Goal: Task Accomplishment & Management: Manage account settings

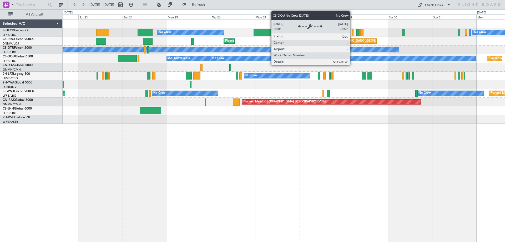
click at [147, 46] on div "No Crew No Crew Planned Maint Paris (Le Bourget) Planned Maint Paris (Le Bourge…" at bounding box center [284, 71] width 442 height 104
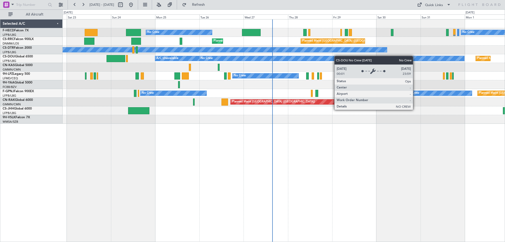
click at [174, 65] on div "No Crew No Crew Planned Maint Paris (Le Bourget) Planned Maint Paris (Le Bourge…" at bounding box center [284, 71] width 442 height 104
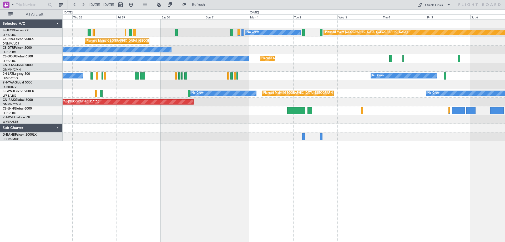
click at [352, 66] on div "Planned Maint Paris (Le Bourget) No Crew No Crew Planned Maint Paris (Le Bourge…" at bounding box center [284, 79] width 442 height 121
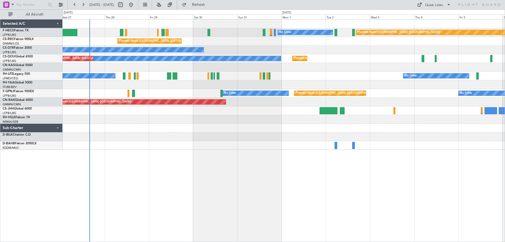
click at [244, 70] on div "Planned Maint [GEOGRAPHIC_DATA] ([GEOGRAPHIC_DATA]) No Crew No Crew Planned Mai…" at bounding box center [284, 84] width 442 height 130
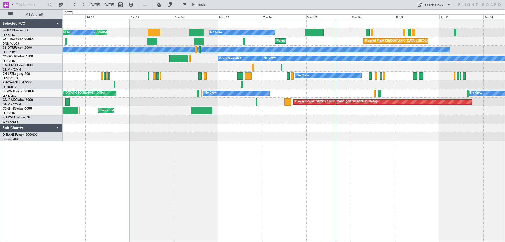
click at [341, 107] on div "No Crew Planned Maint Paris (Le Bourget) No Crew Planned Maint Paris (Le Bourge…" at bounding box center [284, 79] width 442 height 121
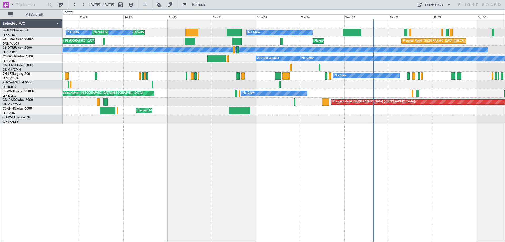
click at [318, 61] on div "No Crew Planned Maint Paris (Le Bourget) No Crew Planned Maint Paris (Le Bourge…" at bounding box center [284, 71] width 442 height 104
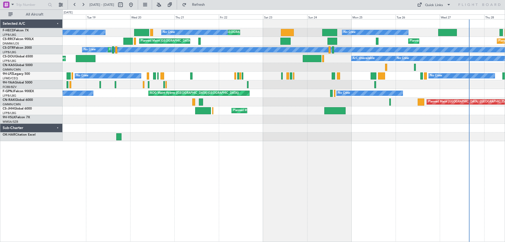
click at [319, 72] on div "No Crew Planned Maint Paris (Le Bourget) Planned Maint Paris (Le Bourget) No Cr…" at bounding box center [284, 79] width 442 height 121
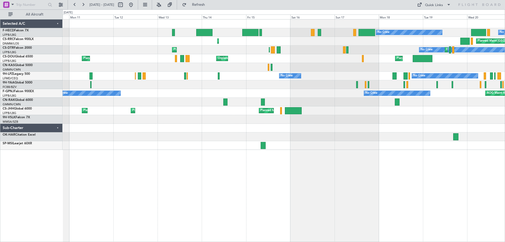
click at [304, 63] on div "No Crew No Crew Planned Maint Paris (Le Bourget) Planned Maint Paris (Le Bourge…" at bounding box center [284, 84] width 442 height 130
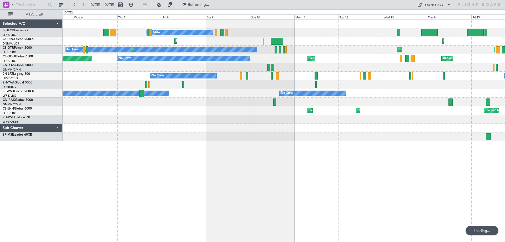
click at [325, 71] on div at bounding box center [284, 67] width 442 height 9
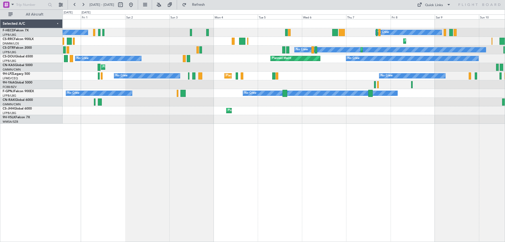
click at [231, 70] on div "Planned Maint Olbia (Costa Smeralda)" at bounding box center [284, 67] width 442 height 9
click at [160, 80] on div "No Crew No Crew Planned Maint Paris (Le Bourget) No Crew No Crew Nassau (Lynden…" at bounding box center [284, 71] width 442 height 104
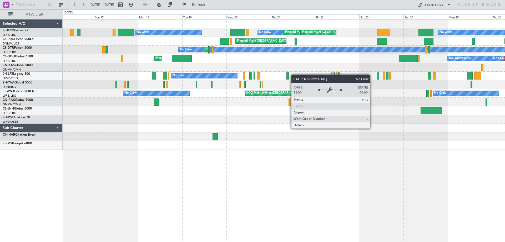
click at [117, 83] on div "No Crew No Crew Planned Maint Paris (Le Bourget) Planned Maint Paris (Le Bourge…" at bounding box center [284, 84] width 442 height 130
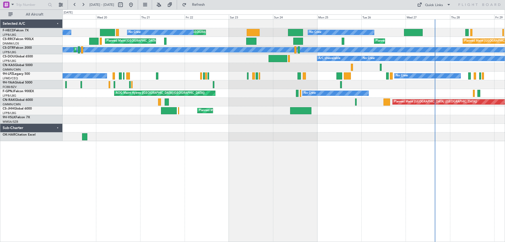
click at [278, 87] on div at bounding box center [284, 84] width 442 height 9
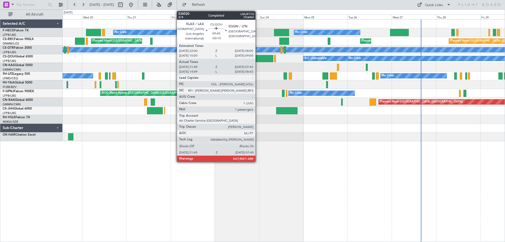
click at [258, 56] on div at bounding box center [264, 58] width 19 height 7
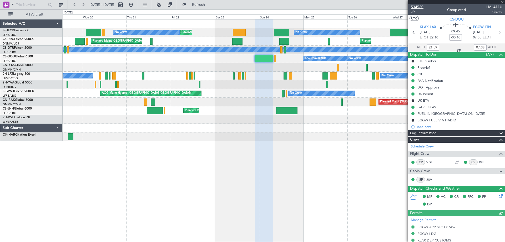
click at [412, 7] on span "534520" at bounding box center [417, 7] width 13 height 6
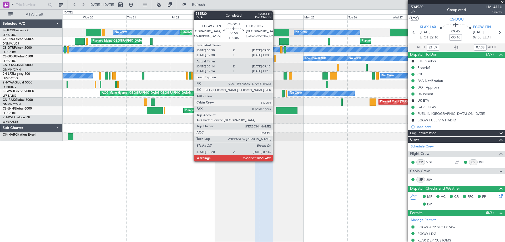
click at [275, 59] on div at bounding box center [275, 58] width 2 height 7
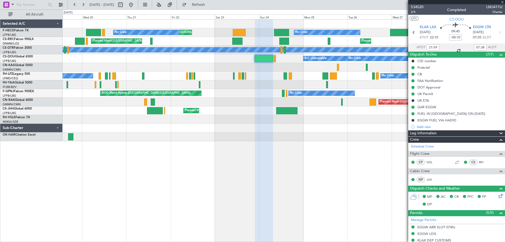
type input "+00:05"
type input "08:24"
type input "09:10"
type input "0"
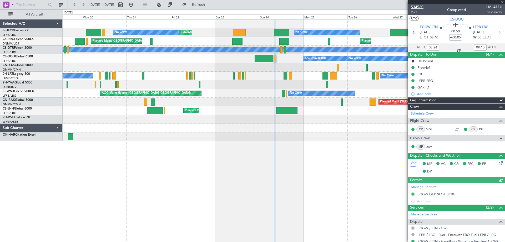
click at [415, 4] on span "534520" at bounding box center [417, 7] width 13 height 6
click at [503, 1] on span at bounding box center [502, 2] width 5 height 5
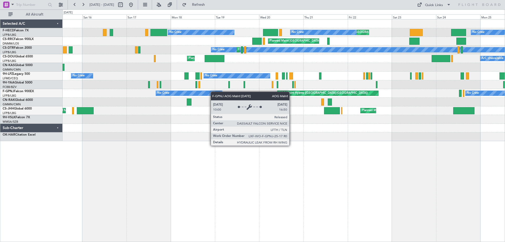
click at [389, 82] on div "No Crew Planned Maint Paris (Le Bourget) Planned Maint Paris (Le Bourget) No Cr…" at bounding box center [284, 79] width 442 height 121
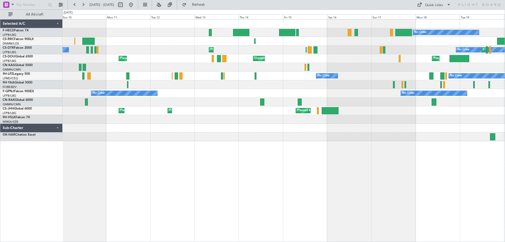
click at [314, 67] on div "No Crew No Crew No Crew Planned Maint Paris (Le Bourget) Planned Maint Paris (L…" at bounding box center [284, 79] width 442 height 121
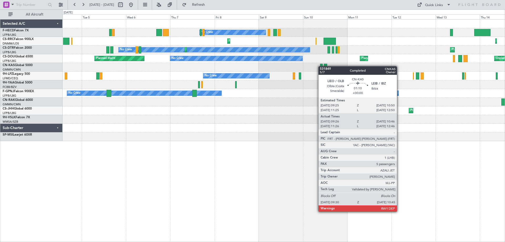
click at [322, 66] on div at bounding box center [321, 67] width 2 height 7
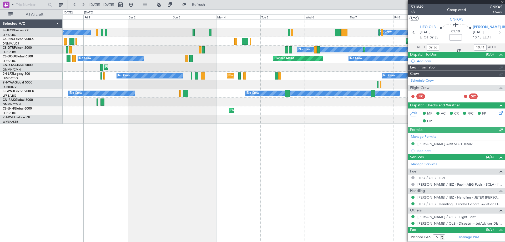
type input "Luis Maricato (LUM)"
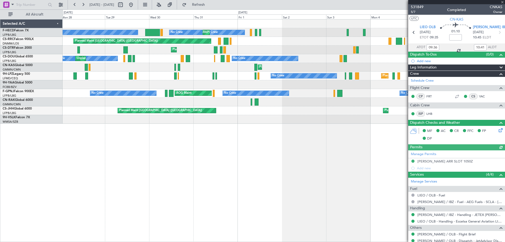
click at [303, 66] on div "Planned Maint Olbia (Costa Smeralda)" at bounding box center [284, 67] width 442 height 9
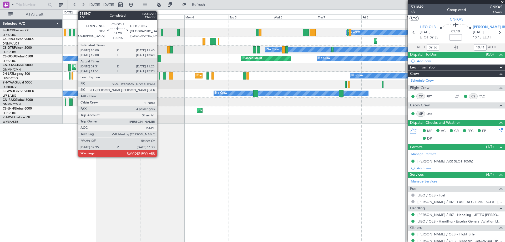
click at [159, 60] on div at bounding box center [159, 58] width 3 height 7
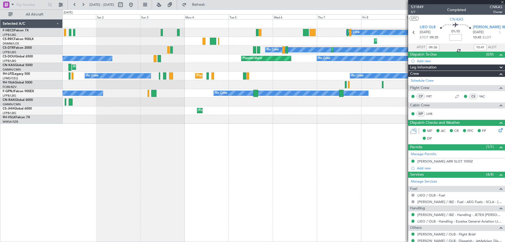
type input "+00:15"
type input "10:06"
type input "11:18"
type input "4"
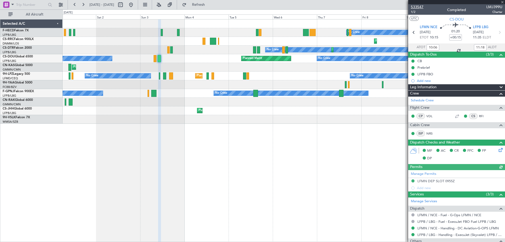
click at [418, 5] on span "533547" at bounding box center [417, 7] width 13 height 6
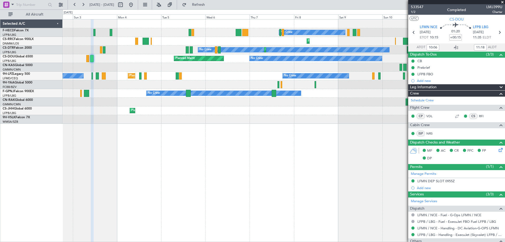
click at [0, 82] on div "No Crew No Crew Planned Maint Paris (Le Bourget) Planned Maint Larnaca (Larnaca…" at bounding box center [252, 125] width 505 height 232
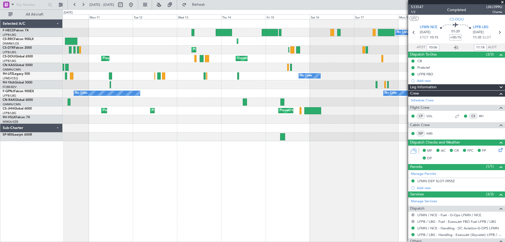
click at [189, 81] on div "No Crew No Crew Planned Maint Paris (Le Bourget) Planned Maint Paris (Le Bourge…" at bounding box center [284, 79] width 442 height 121
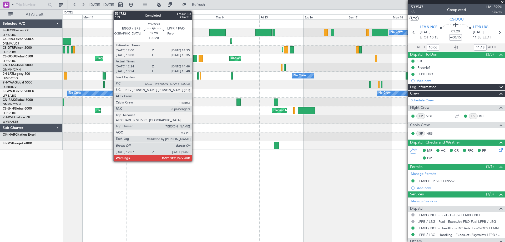
click at [194, 57] on div at bounding box center [195, 58] width 4 height 7
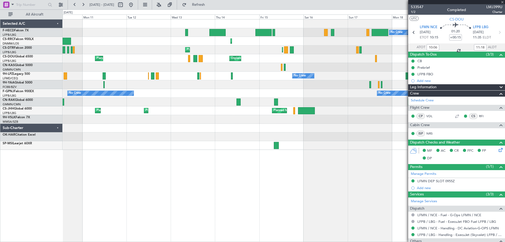
type input "+00:20"
type input "12:34"
type input "14:43"
type input "8"
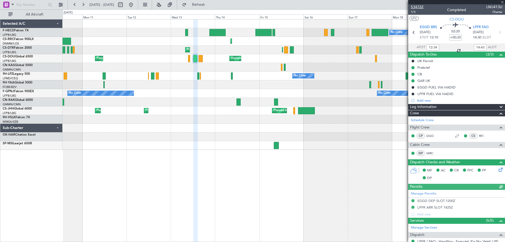
click at [420, 4] on span "534722" at bounding box center [417, 7] width 13 height 6
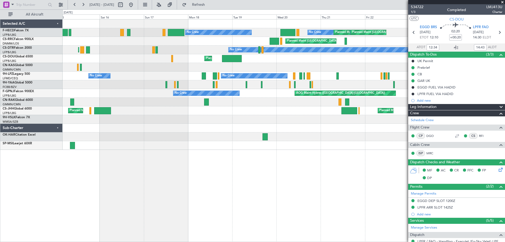
click at [62, 81] on div "No Crew No Crew Planned Maint Paris (Le Bourget) Planned Maint Paris (Le Bourge…" at bounding box center [252, 125] width 505 height 232
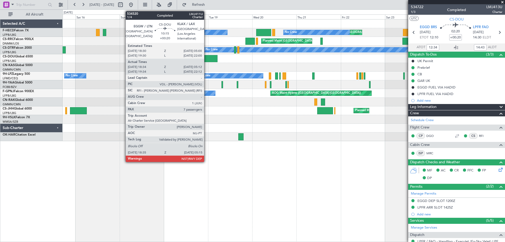
click at [206, 59] on div at bounding box center [208, 58] width 20 height 7
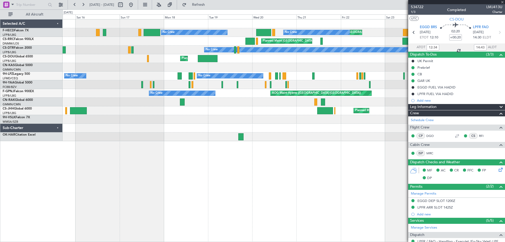
type input "18:44"
type input "05:07"
type input "7"
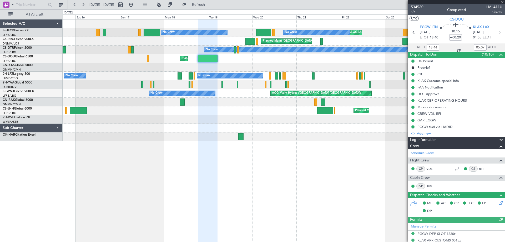
type input "19:44"
type input "22:07"
type input "18:44"
type input "05:07"
click at [416, 5] on span "534520" at bounding box center [417, 7] width 13 height 6
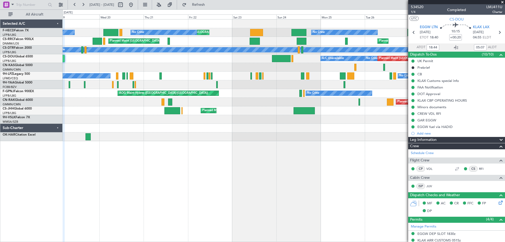
click at [171, 75] on div "Planned Maint Paris (Le Bourget) Planned Maint Paris (Le Bourget) No Crew No Cr…" at bounding box center [284, 79] width 442 height 121
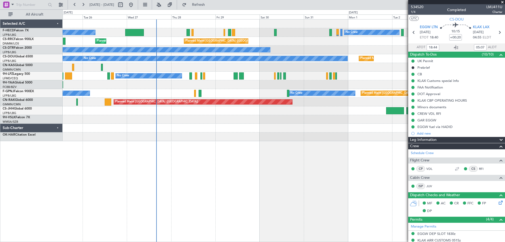
click at [0, 128] on html "19 Aug 2025 - 29 Aug 2025 Refresh Quick Links All Aircraft No Crew No Crew Plan…" at bounding box center [252, 121] width 505 height 242
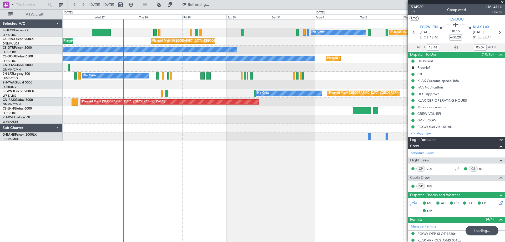
click at [199, 132] on div "No Crew Planned Maint Paris (Le Bourget) No Crew Planned Maint Paris (Le Bourge…" at bounding box center [284, 79] width 442 height 121
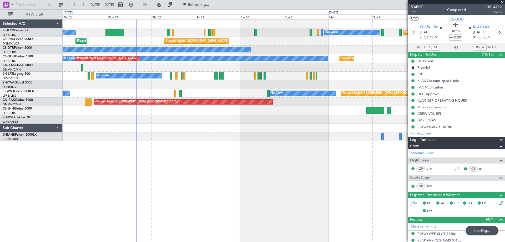
click at [386, 109] on div "No Crew Planned Maint Paris (Le Bourget) No Crew Planned Maint Paris (Le Bourge…" at bounding box center [284, 79] width 442 height 121
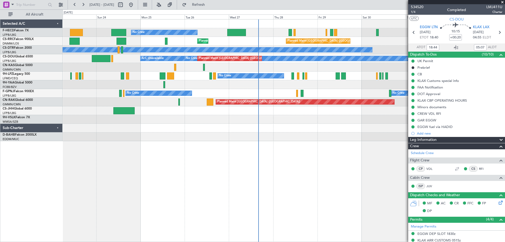
click at [258, 92] on div "No Crew No Crew Planned Maint Paris (Le Bourget) Planned Maint Paris (Le Bourge…" at bounding box center [284, 79] width 442 height 121
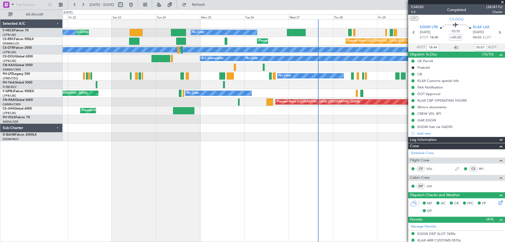
click at [220, 72] on div "No Crew Planned Maint Paris (Le Bourget) No Crew Planned Maint Paris (Le Bourge…" at bounding box center [284, 79] width 442 height 121
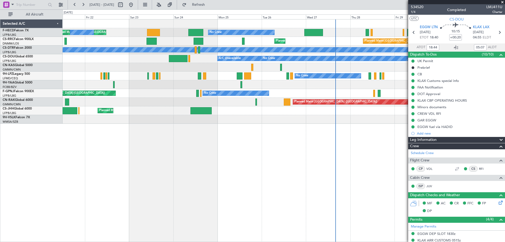
click at [218, 93] on div "No Crew Planned Maint Paris (Le Bourget) No Crew Planned Maint Paris (Le Bourge…" at bounding box center [284, 71] width 442 height 104
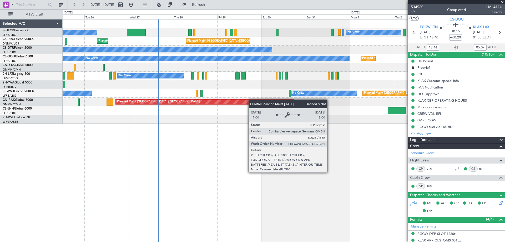
click at [235, 103] on div "No Crew No Crew Planned Maint Paris (Le Bourget) Planned Maint Paris (Le Bourge…" at bounding box center [284, 71] width 442 height 104
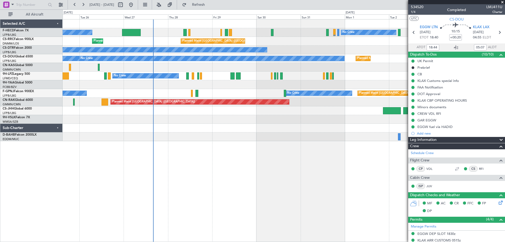
click at [501, 1] on span at bounding box center [502, 2] width 5 height 5
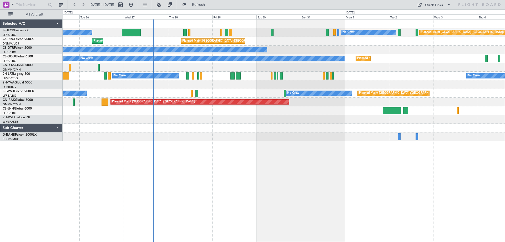
type input "0"
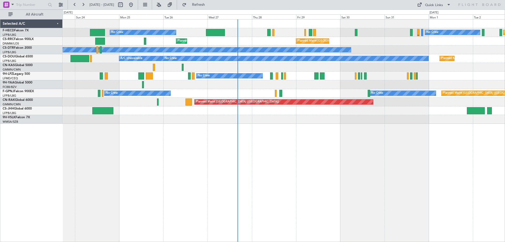
click at [177, 98] on div "No Crew No Crew Planned Maint [GEOGRAPHIC_DATA] ([GEOGRAPHIC_DATA]) Planned Mai…" at bounding box center [284, 71] width 442 height 104
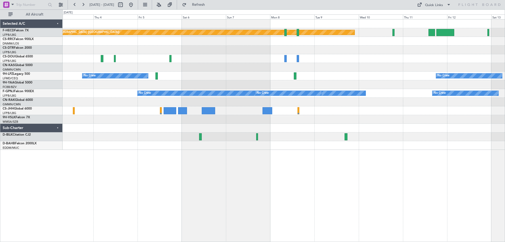
click at [107, 105] on div "Planned Maint [GEOGRAPHIC_DATA] ([GEOGRAPHIC_DATA]) No Crew Planned Maint [GEOG…" at bounding box center [284, 84] width 442 height 130
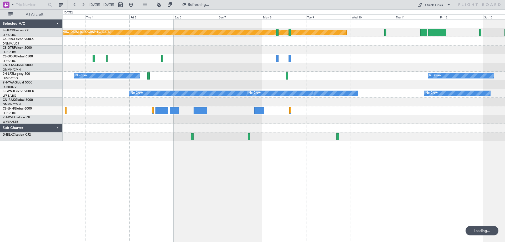
click at [24, 68] on div "Planned Maint [GEOGRAPHIC_DATA] ([GEOGRAPHIC_DATA]) No Crew Planned Maint [GEOG…" at bounding box center [252, 125] width 505 height 232
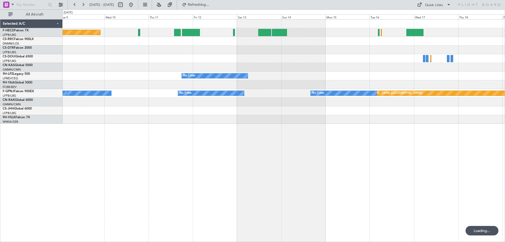
click at [443, 80] on div "Planned Maint [GEOGRAPHIC_DATA] ([GEOGRAPHIC_DATA]) No Crew No Crew Planned Mai…" at bounding box center [284, 71] width 442 height 104
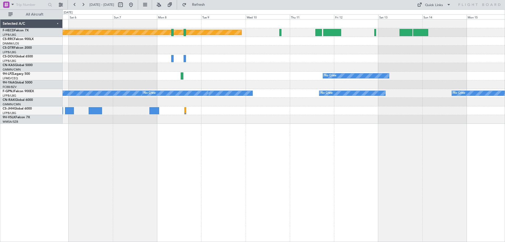
click at [378, 79] on div "Planned Maint [GEOGRAPHIC_DATA] ([GEOGRAPHIC_DATA]) No Crew No Crew No Crew Pla…" at bounding box center [284, 71] width 442 height 104
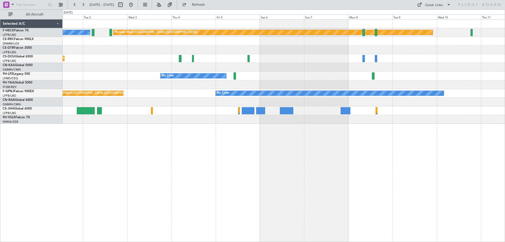
click at [355, 63] on div "Planned Maint [GEOGRAPHIC_DATA] ([GEOGRAPHIC_DATA]) No Crew No Crew Planned Mai…" at bounding box center [284, 71] width 442 height 104
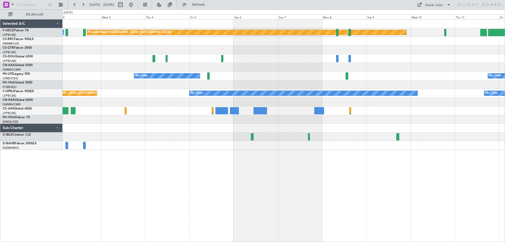
click at [136, 45] on div "Planned Maint [GEOGRAPHIC_DATA] ([GEOGRAPHIC_DATA]) No Crew Planned Maint [GEOG…" at bounding box center [284, 84] width 442 height 130
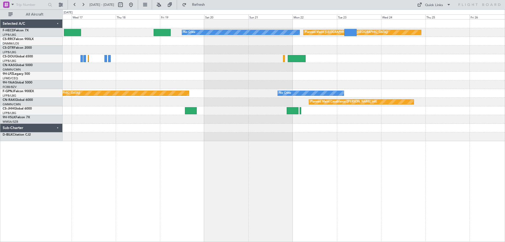
click at [125, 70] on div "No Crew Planned Maint [GEOGRAPHIC_DATA] ([GEOGRAPHIC_DATA]) Planned Maint [GEOG…" at bounding box center [284, 79] width 442 height 121
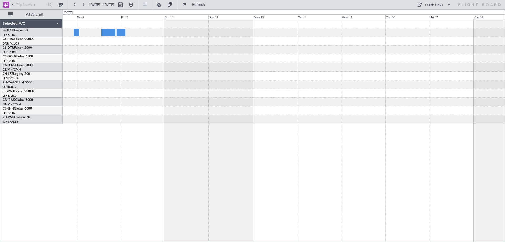
click at [4, 73] on div "Selected A/C F-HECD Falcon 7X LFPB/LBG Paris ([GEOGRAPHIC_DATA]) CS-RRC Falcon …" at bounding box center [252, 125] width 505 height 232
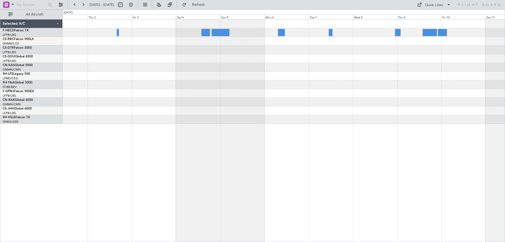
click at [318, 73] on div at bounding box center [284, 76] width 442 height 9
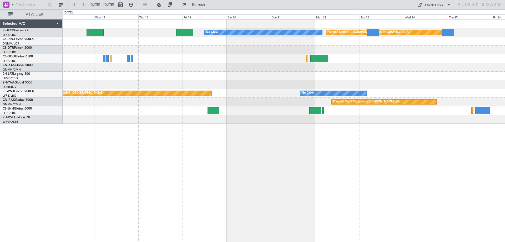
click at [376, 51] on div "Planned Maint [GEOGRAPHIC_DATA] ([GEOGRAPHIC_DATA]) No Crew No Crew Planned Mai…" at bounding box center [284, 71] width 442 height 104
click at [325, 70] on div "Planned Maint [GEOGRAPHIC_DATA] ([GEOGRAPHIC_DATA]) No Crew Planned Maint [GEOG…" at bounding box center [284, 71] width 442 height 104
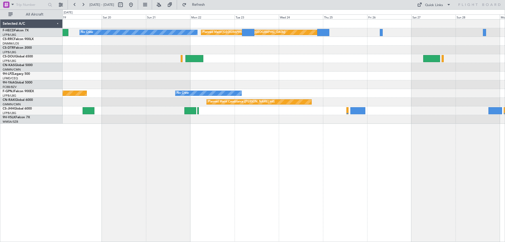
click at [253, 78] on div "Planned Maint [GEOGRAPHIC_DATA] ([GEOGRAPHIC_DATA]) No Crew Planned Maint [GEOG…" at bounding box center [284, 71] width 442 height 104
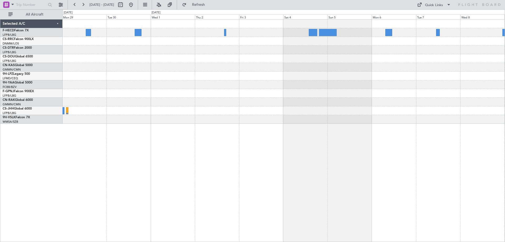
click at [208, 82] on div at bounding box center [284, 71] width 442 height 104
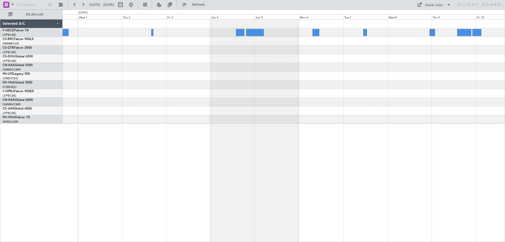
click at [265, 76] on div at bounding box center [284, 71] width 442 height 104
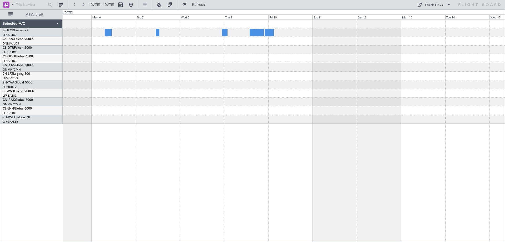
click at [412, 66] on div at bounding box center [284, 67] width 442 height 9
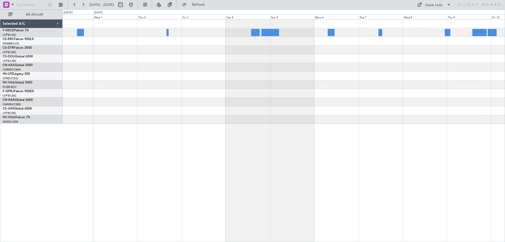
click at [297, 62] on div at bounding box center [284, 71] width 442 height 104
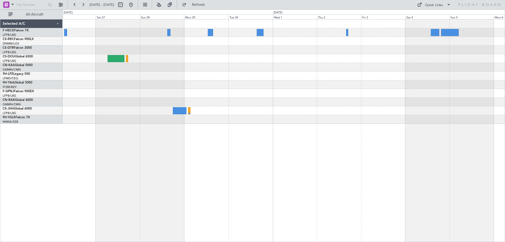
click at [386, 96] on div "Planned Maint [GEOGRAPHIC_DATA] ([GEOGRAPHIC_DATA]) Planned Maint Casablanca ([…" at bounding box center [284, 71] width 442 height 104
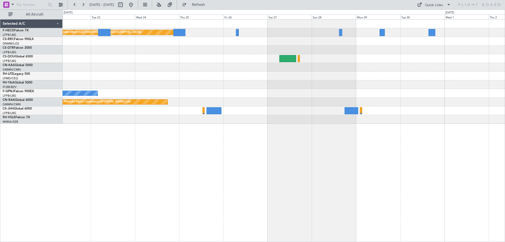
click at [389, 94] on div "Planned Maint [GEOGRAPHIC_DATA] ([GEOGRAPHIC_DATA]) No Crew No Crew Planned Mai…" at bounding box center [284, 71] width 442 height 104
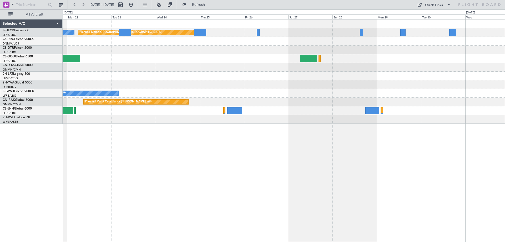
click at [299, 49] on div "Planned Maint [GEOGRAPHIC_DATA] ([GEOGRAPHIC_DATA]) No Crew No Crew Planned Mai…" at bounding box center [284, 71] width 442 height 104
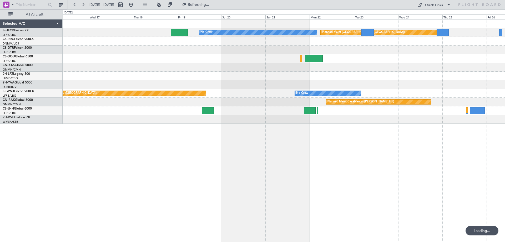
click at [344, 69] on div "Planned Maint [GEOGRAPHIC_DATA] ([GEOGRAPHIC_DATA]) No Crew Planned Maint [GEOG…" at bounding box center [284, 71] width 442 height 104
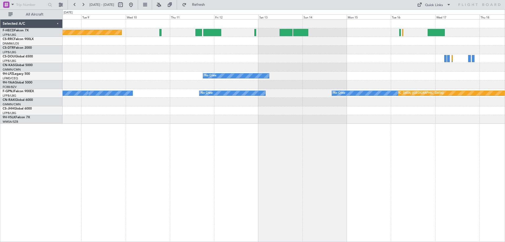
click at [386, 49] on div at bounding box center [284, 49] width 442 height 9
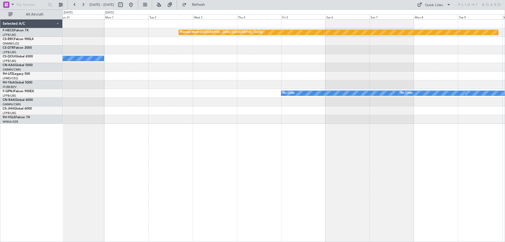
click at [324, 41] on div "Planned Maint [GEOGRAPHIC_DATA] ([GEOGRAPHIC_DATA])" at bounding box center [284, 41] width 442 height 9
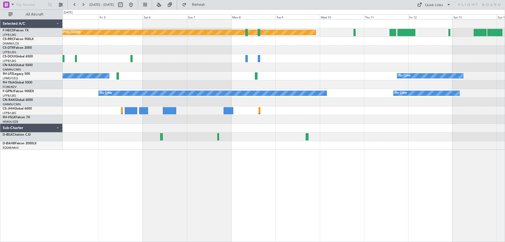
click at [0, 126] on html "[DATE] - [DATE] Refresh Quick Links All Aircraft Planned Maint [GEOGRAPHIC_DATA…" at bounding box center [252, 121] width 505 height 242
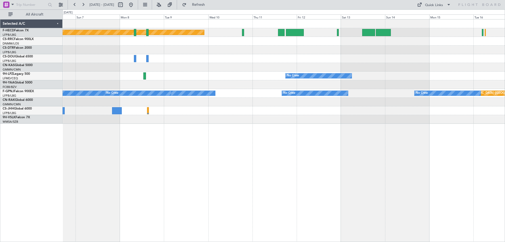
click at [505, 78] on html "[DATE] - [DATE] Refresh Quick Links All Aircraft Planned Maint [GEOGRAPHIC_DATA…" at bounding box center [252, 121] width 505 height 242
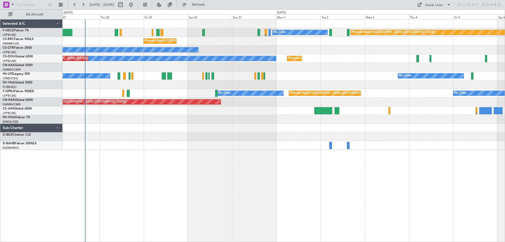
click at [414, 49] on div "Planned Maint [GEOGRAPHIC_DATA] ([GEOGRAPHIC_DATA]) No Crew No Crew Planned Mai…" at bounding box center [284, 84] width 442 height 130
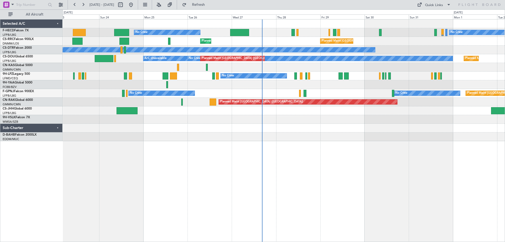
click at [344, 120] on div "No Crew No Crew Planned Maint [GEOGRAPHIC_DATA] ([GEOGRAPHIC_DATA]) Planned Mai…" at bounding box center [284, 79] width 442 height 121
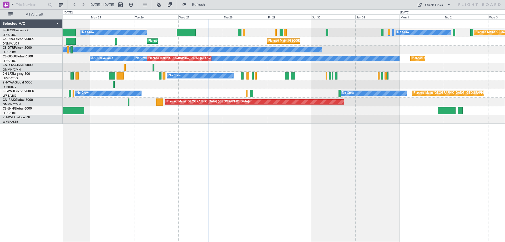
click at [79, 144] on div "No Crew No Crew Planned Maint [GEOGRAPHIC_DATA] ([GEOGRAPHIC_DATA]) Planned Mai…" at bounding box center [284, 130] width 442 height 222
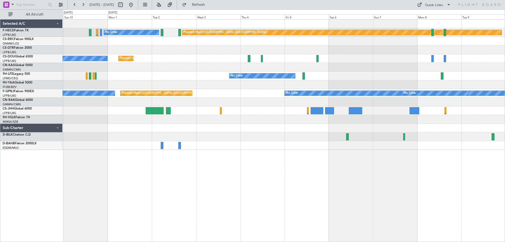
click at [200, 140] on div "No Crew Planned Maint [GEOGRAPHIC_DATA] ([GEOGRAPHIC_DATA]) Planned Maint [GEOG…" at bounding box center [284, 84] width 442 height 130
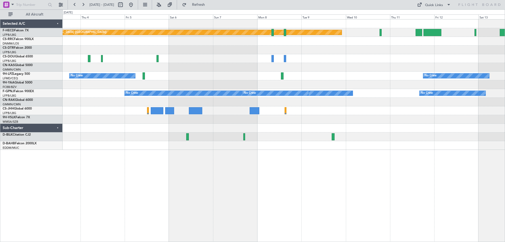
click at [351, 138] on div "Planned Maint [GEOGRAPHIC_DATA] ([GEOGRAPHIC_DATA]) No Crew Planned Maint [GEOG…" at bounding box center [284, 84] width 442 height 130
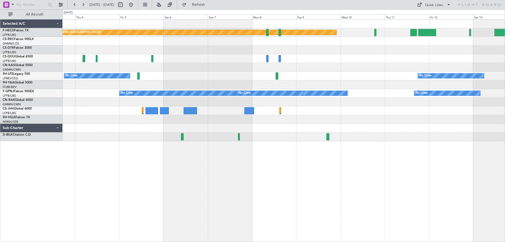
click at [314, 149] on div "Planned Maint [GEOGRAPHIC_DATA] ([GEOGRAPHIC_DATA]) No Crew Planned Maint [GEOG…" at bounding box center [284, 130] width 442 height 222
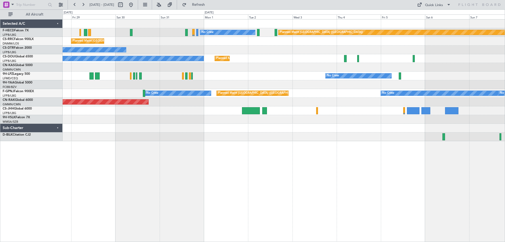
click at [362, 164] on div "Planned Maint [GEOGRAPHIC_DATA] ([GEOGRAPHIC_DATA]) No Crew Planned Maint [GEOG…" at bounding box center [284, 130] width 442 height 222
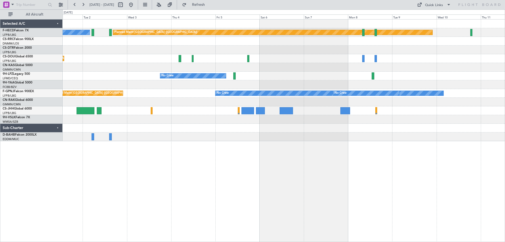
click at [199, 151] on div "Planned Maint [GEOGRAPHIC_DATA] ([GEOGRAPHIC_DATA]) No Crew No Crew Planned Mai…" at bounding box center [284, 130] width 442 height 222
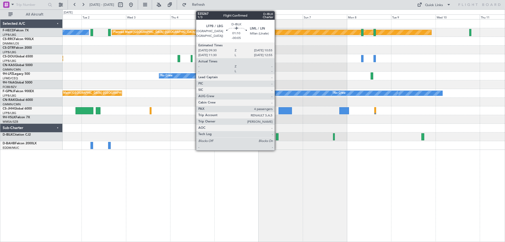
click at [277, 138] on div at bounding box center [277, 136] width 3 height 7
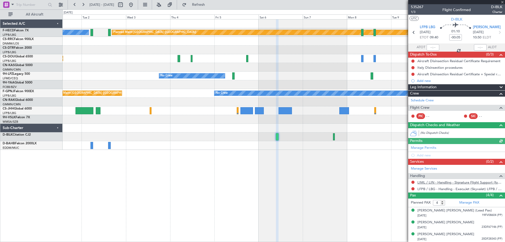
scroll to position [12, 0]
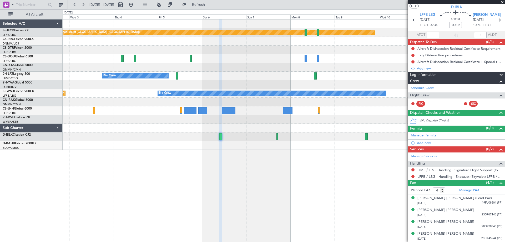
click at [211, 166] on div "Planned Maint [GEOGRAPHIC_DATA] ([GEOGRAPHIC_DATA]) No Crew Planned Maint [GEOG…" at bounding box center [284, 130] width 442 height 222
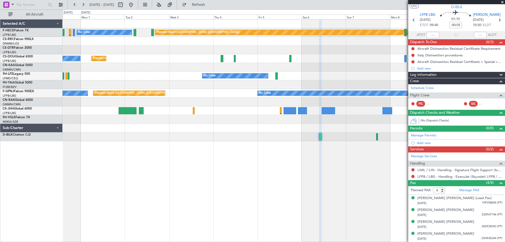
click at [340, 73] on div "No Crew No Crew" at bounding box center [284, 76] width 442 height 9
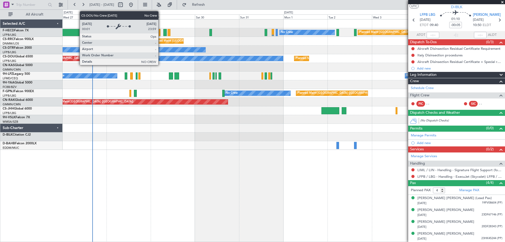
click at [283, 59] on div "No Crew" at bounding box center [150, 58] width 265 height 5
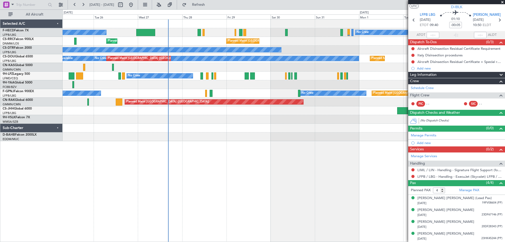
click at [223, 148] on div "Planned Maint [GEOGRAPHIC_DATA] ([GEOGRAPHIC_DATA]) No Crew No Crew Planned Mai…" at bounding box center [284, 130] width 442 height 222
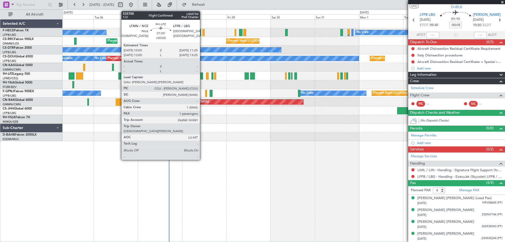
click at [202, 77] on div at bounding box center [201, 75] width 3 height 7
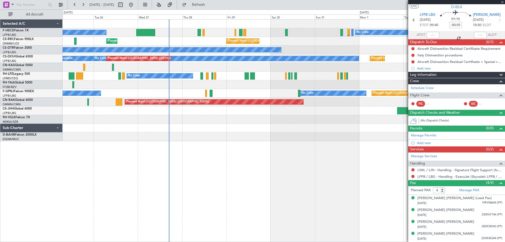
type input "+00:05"
type input "1"
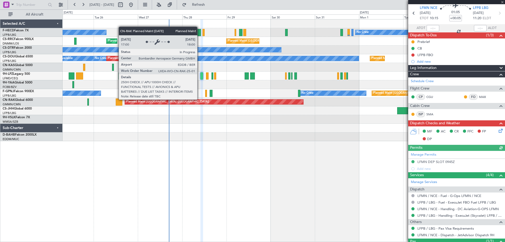
scroll to position [42, 0]
